Goal: Task Accomplishment & Management: Manage account settings

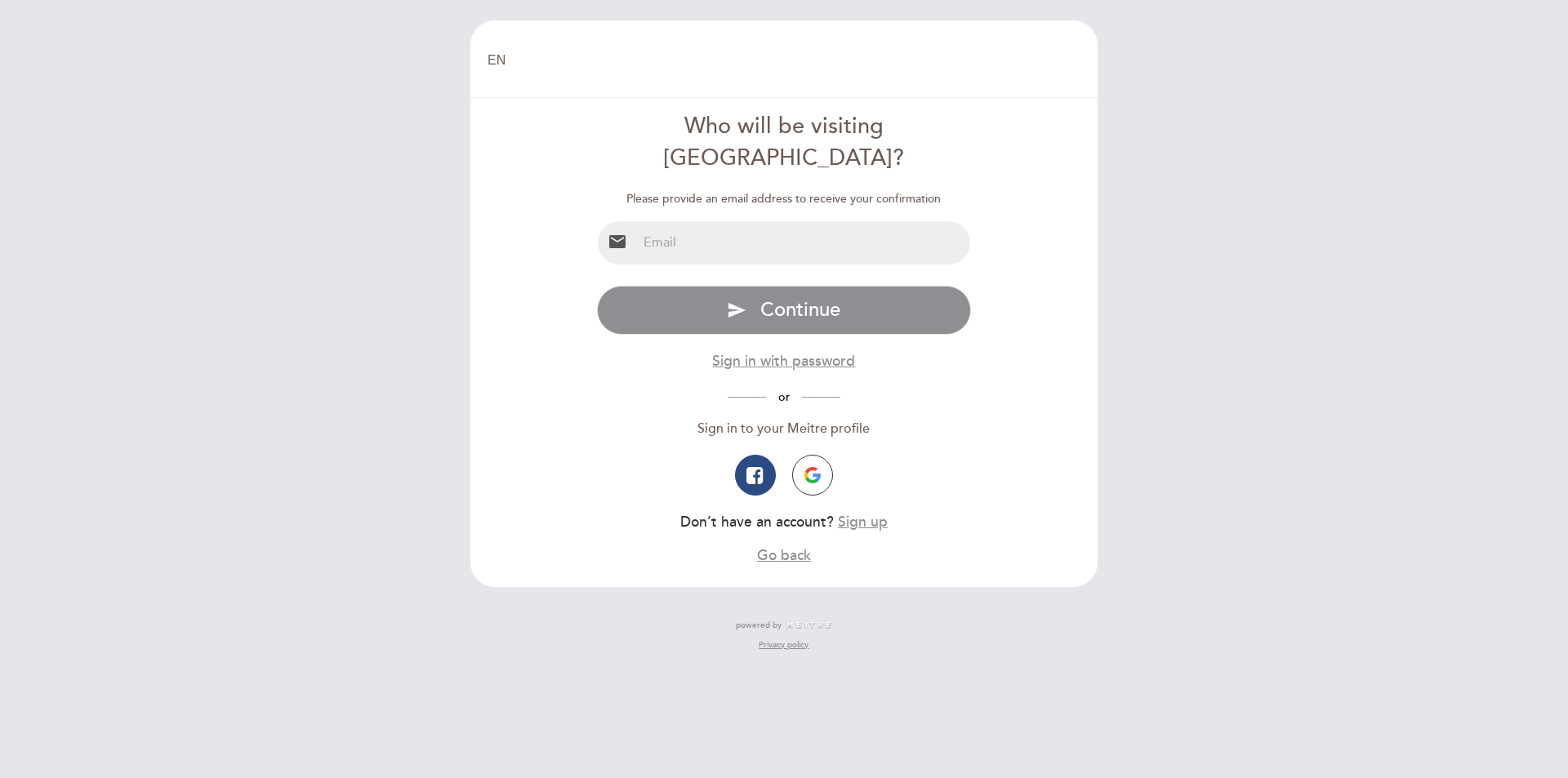
click at [736, 221] on input "email" at bounding box center [804, 242] width 334 height 43
type input "[EMAIL_ADDRESS][DOMAIN_NAME]"
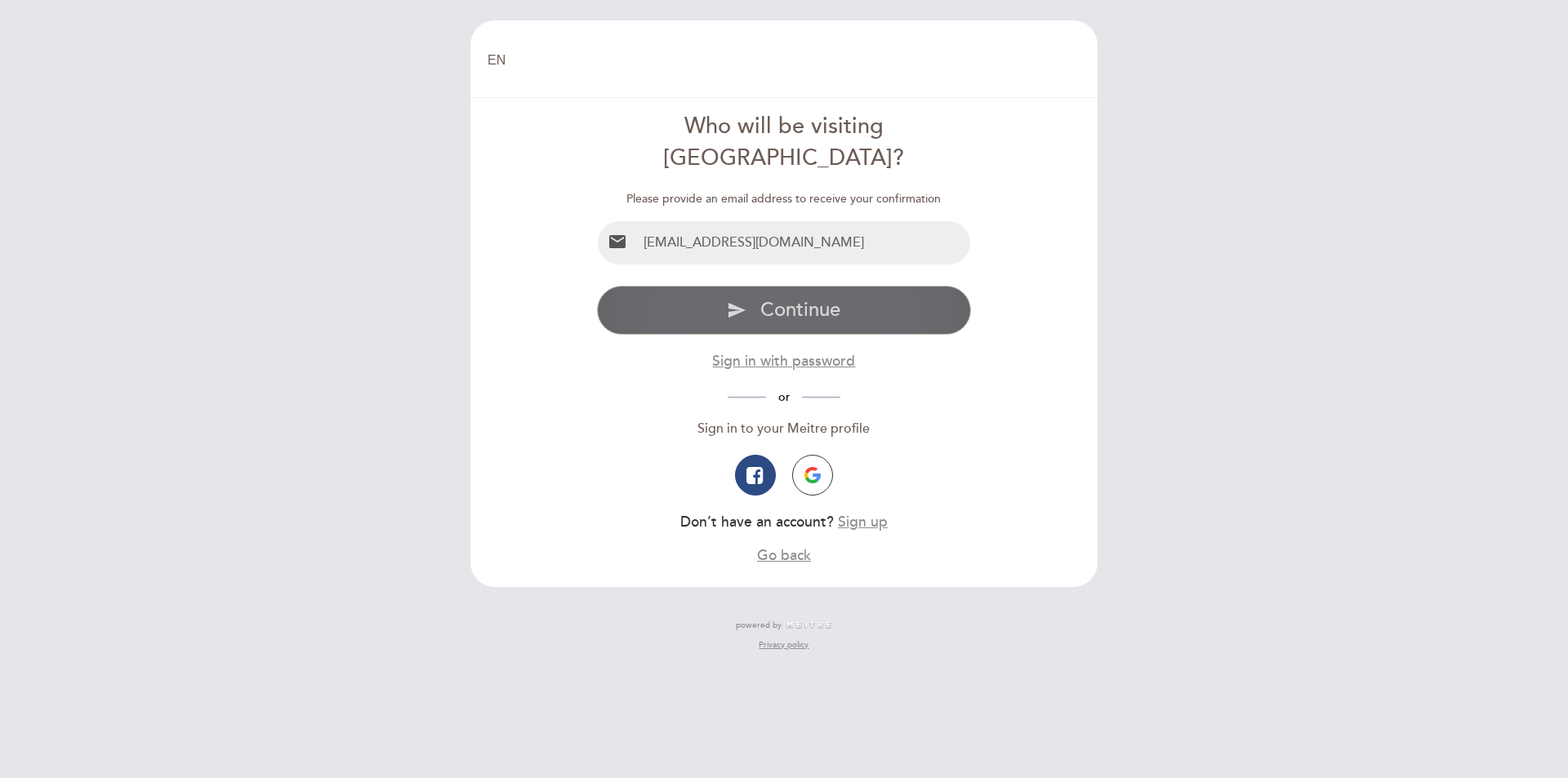
click at [798, 298] on span "Continue" at bounding box center [800, 310] width 80 height 24
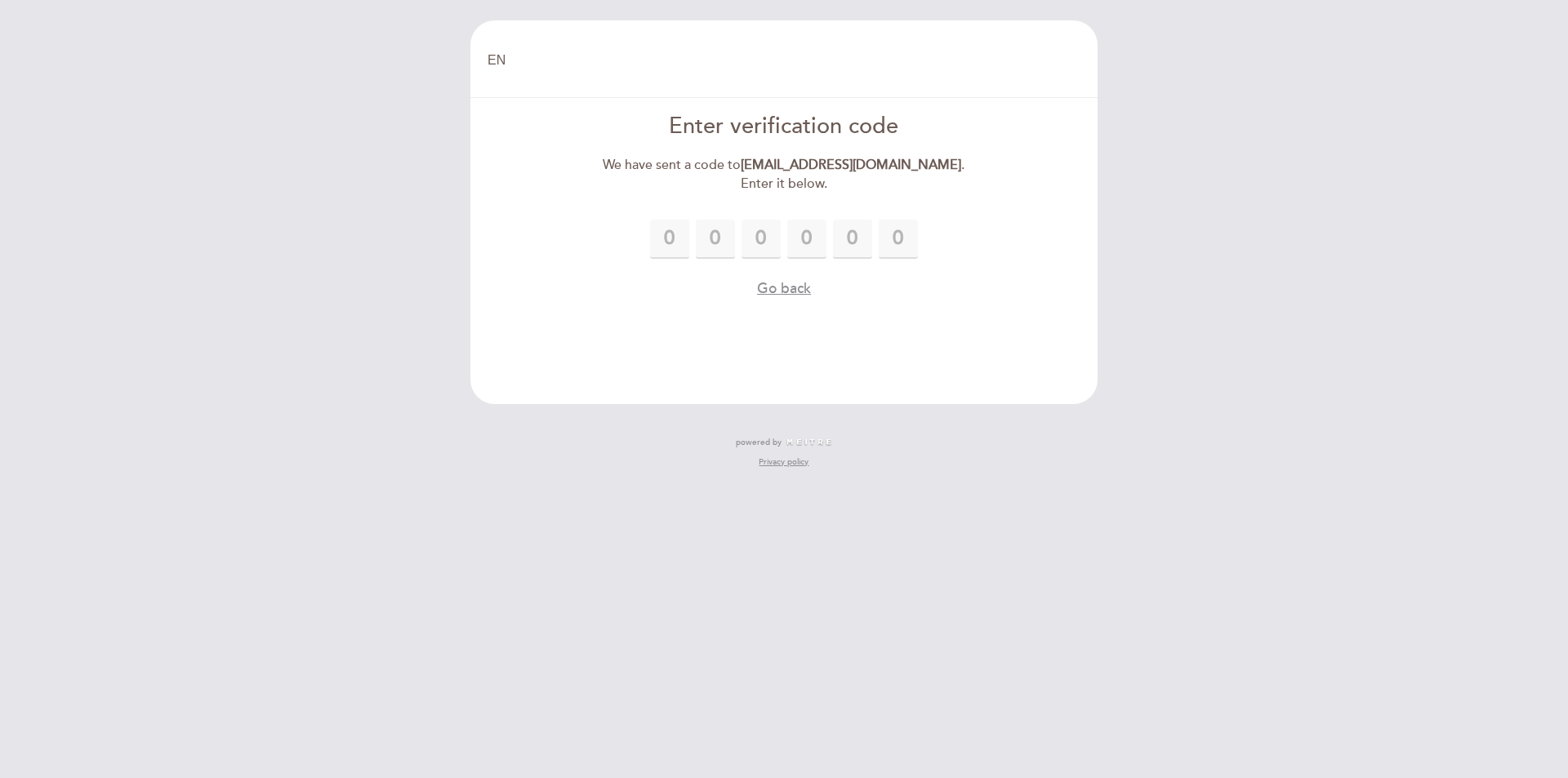
type input "9"
type input "4"
type input "1"
type input "6"
type input "1"
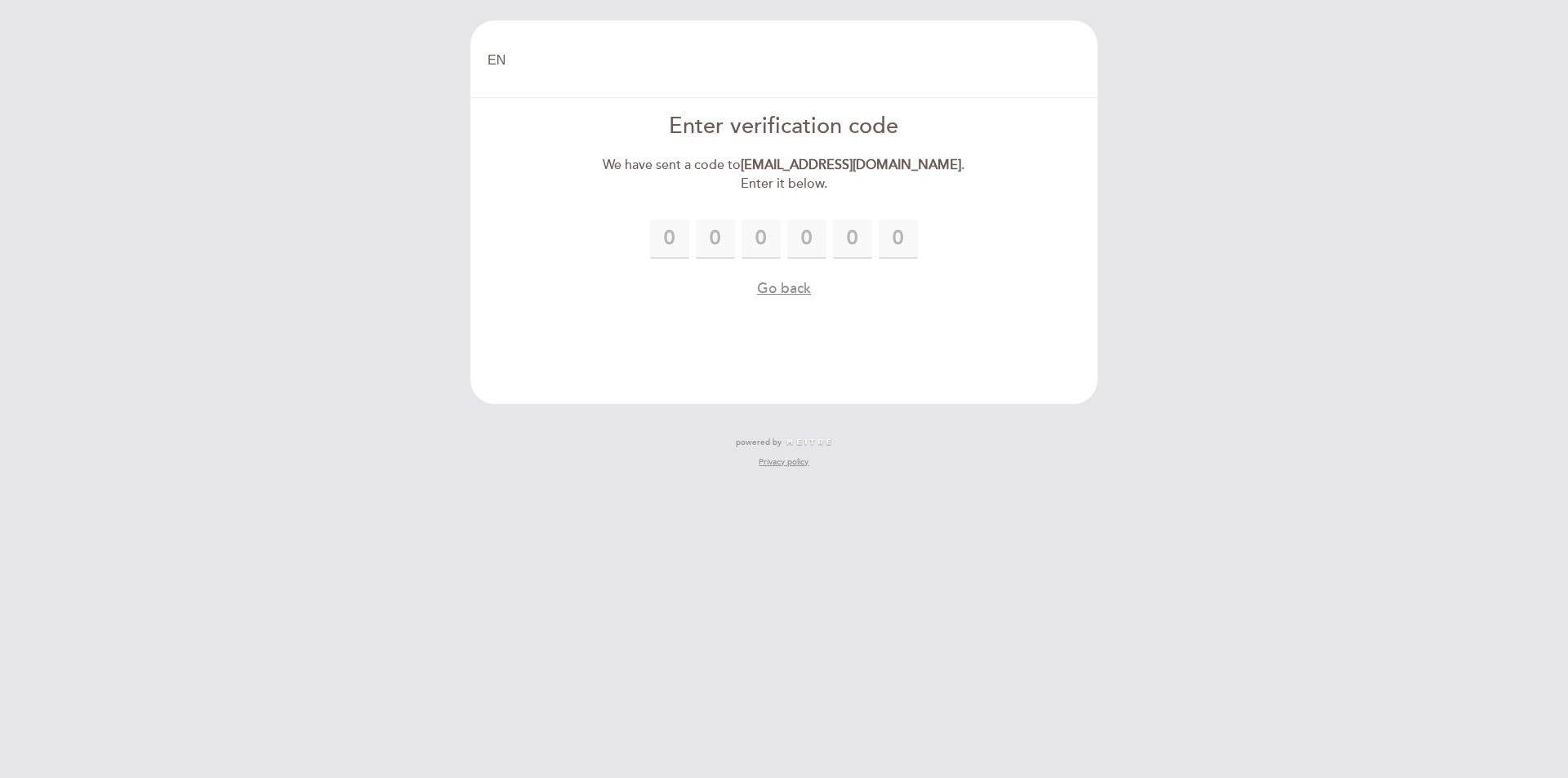
type input "2"
